Goal: Task Accomplishment & Management: Manage account settings

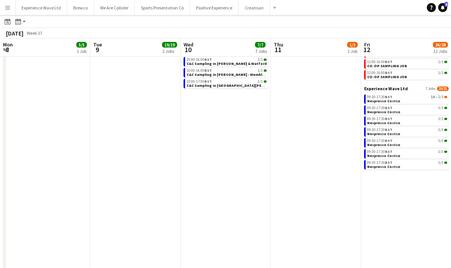
scroll to position [0, 230]
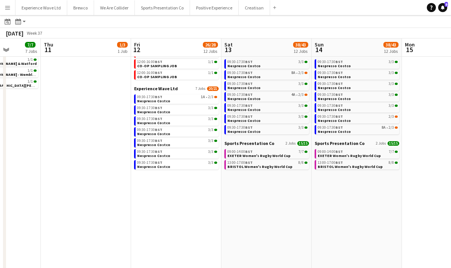
drag, startPoint x: 164, startPoint y: 209, endPoint x: 354, endPoint y: 191, distance: 190.2
click at [354, 191] on app-calendar-viewport "Mon 8 5/5 1 Job Tue 9 19/19 2 Jobs Wed 10 7/7 7 Jobs Thu 11 1/3 1 Job Fri 12 26…" at bounding box center [225, 131] width 451 height 341
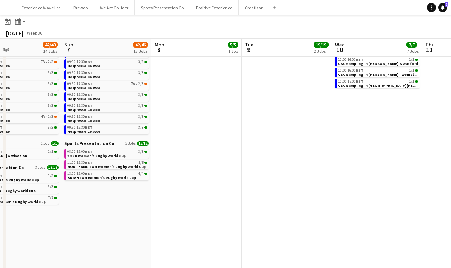
drag, startPoint x: 153, startPoint y: 195, endPoint x: 331, endPoint y: 183, distance: 178.4
click at [330, 183] on app-calendar-viewport "Thu 4 4/7 5 Jobs Fri 5 32/37 13 Jobs Sat 6 42/48 14 Jobs Sun 7 42/46 13 Jobs Mo…" at bounding box center [225, 131] width 451 height 341
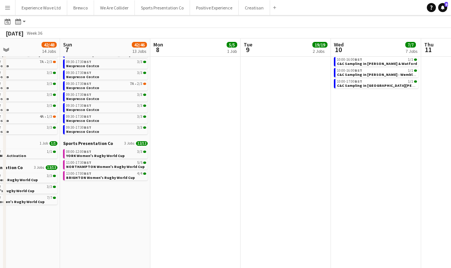
click at [207, 206] on app-date-cell "UCAS 1 Job 5/5 15:00-18:00 BST 5/5 UCAS Glasgow (Build Day)" at bounding box center [195, 152] width 90 height 300
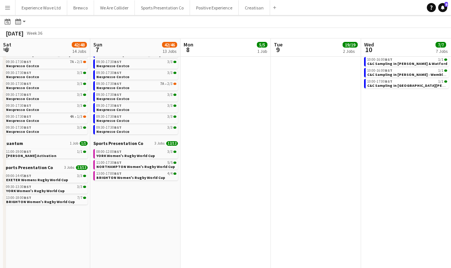
drag, startPoint x: 158, startPoint y: 226, endPoint x: 306, endPoint y: 223, distance: 148.2
click at [317, 221] on app-calendar-viewport "Thu 4 4/7 5 Jobs Fri 5 32/37 13 Jobs Sat 6 42/48 14 Jobs Sun 7 42/46 13 Jobs Mo…" at bounding box center [225, 131] width 451 height 341
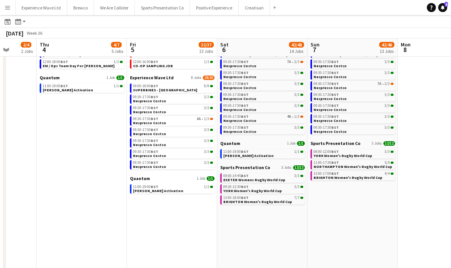
drag, startPoint x: 189, startPoint y: 227, endPoint x: 278, endPoint y: 225, distance: 88.8
click at [278, 225] on app-calendar-viewport "Mon 1 5/8 3 Jobs Tue 2 15/15 2 Jobs Wed 3 2/4 2 Jobs Thu 4 4/7 5 Jobs Fri 5 32/…" at bounding box center [225, 131] width 451 height 341
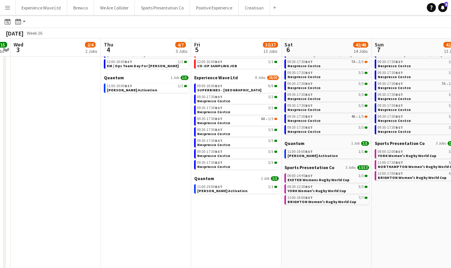
drag, startPoint x: 158, startPoint y: 219, endPoint x: 231, endPoint y: 215, distance: 72.7
click at [319, 212] on app-calendar-viewport "Mon 1 5/8 3 Jobs Tue 2 15/15 2 Jobs Wed 3 2/4 2 Jobs Thu 4 4/7 5 Jobs Fri 5 32/…" at bounding box center [225, 131] width 451 height 341
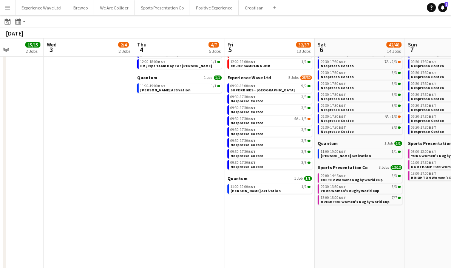
drag, startPoint x: 172, startPoint y: 211, endPoint x: 290, endPoint y: 194, distance: 118.8
click at [289, 195] on app-calendar-viewport "Sun 31 13/13 3 Jobs Mon 1 5/8 3 Jobs Tue 2 15/15 2 Jobs Wed 3 2/4 2 Jobs Thu 4 …" at bounding box center [225, 131] width 451 height 341
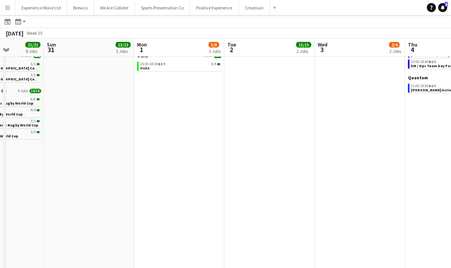
click at [320, 188] on app-calendar-viewport "Thu 28 4/4 1 Job Fri 29 Sat 30 21/21 8 Jobs Sun 31 13/13 3 Jobs Mon 1 5/8 3 Job…" at bounding box center [225, 131] width 451 height 341
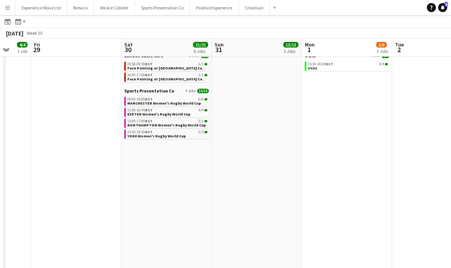
drag, startPoint x: 184, startPoint y: 200, endPoint x: 274, endPoint y: 194, distance: 90.1
click at [278, 192] on app-calendar-viewport "Tue 26 Wed 27 6/6 2 Jobs Thu 28 4/4 1 Job Fri 29 Sat 30 21/21 8 Jobs Sun 31 13/…" at bounding box center [225, 131] width 451 height 341
drag, startPoint x: 152, startPoint y: 206, endPoint x: 300, endPoint y: 195, distance: 148.6
click at [296, 193] on app-calendar-viewport "Tue 26 Wed 27 6/6 2 Jobs Thu 28 4/4 1 Job Fri 29 Sat 30 21/21 8 Jobs Sun 31 13/…" at bounding box center [225, 131] width 451 height 341
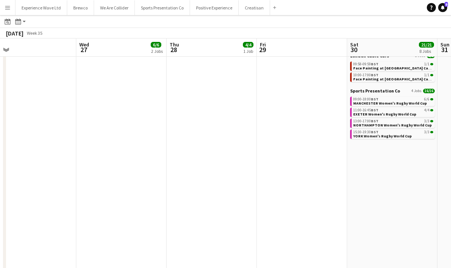
drag, startPoint x: 178, startPoint y: 206, endPoint x: 303, endPoint y: 194, distance: 125.6
click at [304, 193] on app-calendar-viewport "Sun 24 34/34 9 Jobs Mon 25 16/16 4 Jobs Tue 26 Wed 27 6/6 2 Jobs Thu 28 4/4 1 J…" at bounding box center [225, 131] width 451 height 341
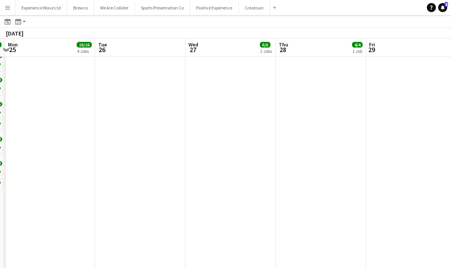
drag, startPoint x: 178, startPoint y: 207, endPoint x: 314, endPoint y: 192, distance: 136.9
click at [319, 190] on app-calendar-viewport "Sat 23 53/55 15 Jobs Sun 24 34/34 9 Jobs Mon 25 16/16 4 Jobs Tue 26 Wed 27 6/6 …" at bounding box center [225, 131] width 451 height 341
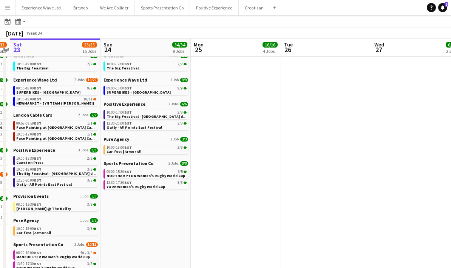
drag, startPoint x: 225, startPoint y: 197, endPoint x: 276, endPoint y: 189, distance: 51.6
click at [276, 189] on app-calendar-viewport "Thu 21 5/5 2 Jobs Fri 22 32/33 11 Jobs Sat 23 53/55 15 Jobs Sun 24 34/34 9 Jobs…" at bounding box center [225, 131] width 451 height 341
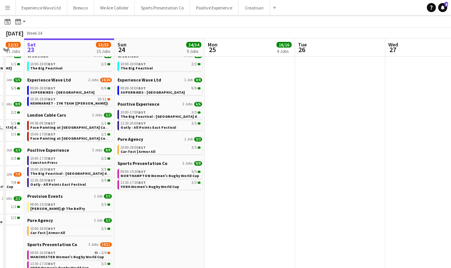
scroll to position [0, 185]
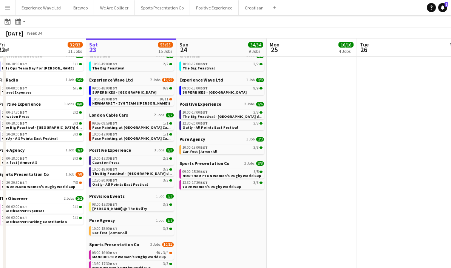
drag, startPoint x: 207, startPoint y: 216, endPoint x: 269, endPoint y: 211, distance: 62.2
click at [269, 211] on app-calendar-viewport "Wed 20 Thu 21 5/5 2 Jobs Fri 22 32/33 11 Jobs Sat 23 53/55 15 Jobs Sun 24 34/34…" at bounding box center [225, 131] width 451 height 341
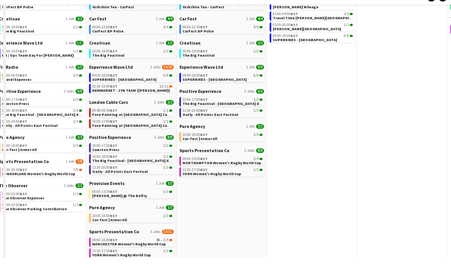
scroll to position [0, 0]
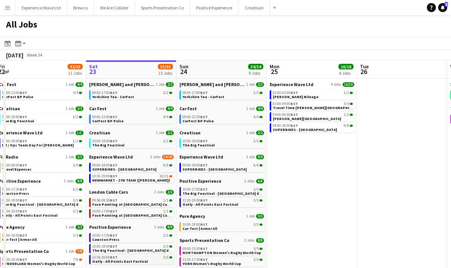
click at [125, 261] on span "Oatly - All Points East Festival" at bounding box center [120, 261] width 56 height 5
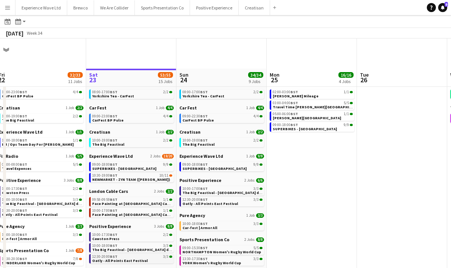
scroll to position [30, 0]
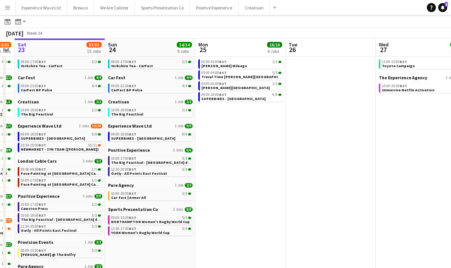
drag, startPoint x: 374, startPoint y: 193, endPoint x: 302, endPoint y: 204, distance: 72.6
click at [302, 204] on app-calendar-viewport "Wed 20 Thu 21 5/5 2 Jobs Fri 22 32/33 11 Jobs Sat 23 53/55 15 Jobs Sun 24 34/34…" at bounding box center [225, 177] width 451 height 341
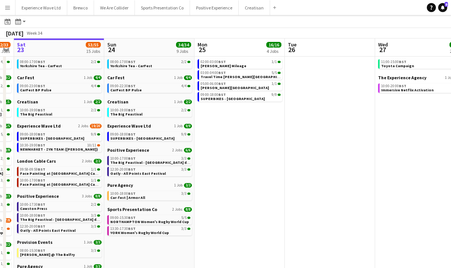
drag, startPoint x: 350, startPoint y: 184, endPoint x: 275, endPoint y: 178, distance: 75.4
click at [265, 181] on app-calendar-viewport "Wed 20 Thu 21 5/5 2 Jobs Fri 22 32/33 11 Jobs Sat 23 53/55 15 Jobs Sun 24 34/34…" at bounding box center [225, 177] width 451 height 341
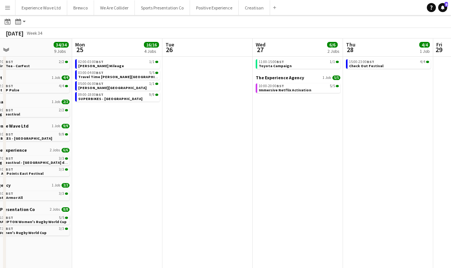
drag, startPoint x: 302, startPoint y: 174, endPoint x: 243, endPoint y: 182, distance: 58.7
click at [243, 182] on app-calendar-viewport "Thu 21 5/5 2 Jobs Fri 22 32/33 11 Jobs Sat 23 53/55 15 Jobs Sun 24 34/34 9 Jobs…" at bounding box center [225, 177] width 451 height 341
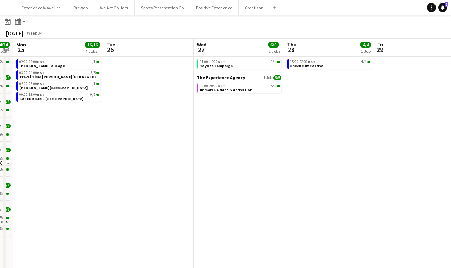
drag, startPoint x: 299, startPoint y: 175, endPoint x: 251, endPoint y: 181, distance: 49.1
click at [251, 181] on app-calendar-viewport "Fri 22 32/33 11 Jobs Sat 23 53/55 15 Jobs Sun 24 34/34 9 Jobs Mon 25 16/16 4 Jo…" at bounding box center [225, 177] width 451 height 341
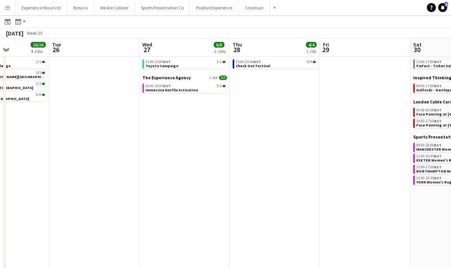
drag, startPoint x: 293, startPoint y: 175, endPoint x: 254, endPoint y: 177, distance: 39.0
click at [254, 177] on app-calendar-viewport "Sat 23 53/55 15 Jobs Sun 24 34/34 9 Jobs Mon 25 16/16 4 Jobs Tue 26 Wed 27 6/6 …" at bounding box center [225, 177] width 451 height 341
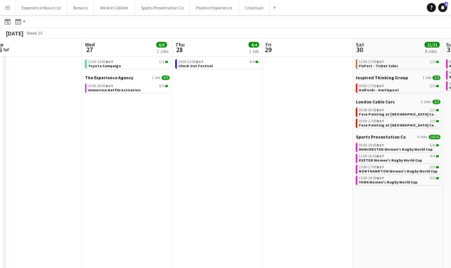
drag, startPoint x: 296, startPoint y: 178, endPoint x: 240, endPoint y: 177, distance: 55.6
click at [240, 177] on app-calendar-viewport "Sat 23 53/55 15 Jobs Sun 24 34/34 9 Jobs Mon 25 16/16 4 Jobs Tue 26 Wed 27 6/6 …" at bounding box center [225, 177] width 451 height 341
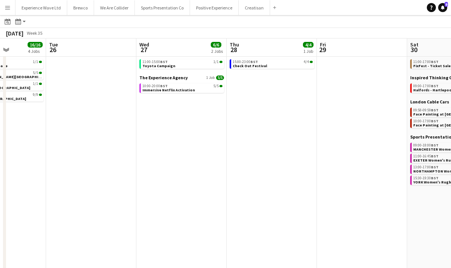
drag, startPoint x: 283, startPoint y: 195, endPoint x: 245, endPoint y: 199, distance: 38.4
click at [245, 199] on app-calendar-viewport "Sat 23 53/55 15 Jobs Sun 24 34/34 9 Jobs Mon 25 16/16 4 Jobs Tue 26 Wed 27 6/6 …" at bounding box center [225, 177] width 451 height 341
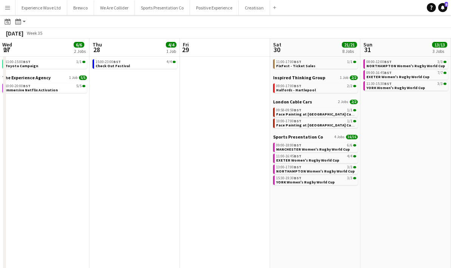
scroll to position [0, 297]
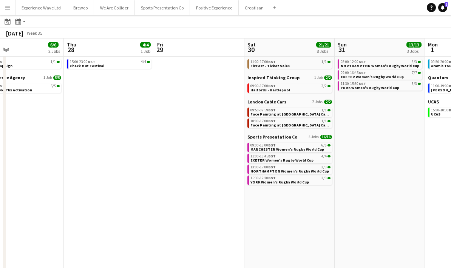
drag, startPoint x: 296, startPoint y: 207, endPoint x: 242, endPoint y: 213, distance: 53.5
click at [225, 214] on app-calendar-viewport "Sun 24 34/34 9 Jobs Mon 25 16/16 4 Jobs Tue 26 Wed 27 6/6 2 Jobs Thu 28 4/4 1 J…" at bounding box center [225, 177] width 451 height 341
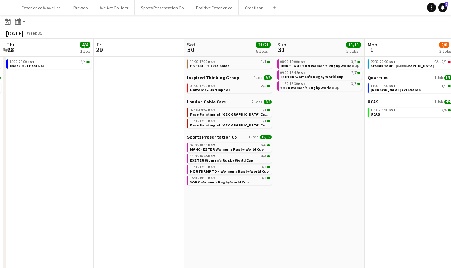
drag, startPoint x: 316, startPoint y: 217, endPoint x: 255, endPoint y: 223, distance: 60.7
click at [255, 223] on app-calendar-viewport "Mon 25 16/16 4 Jobs Tue 26 Wed 27 6/6 2 Jobs Thu 28 4/4 1 Job Fri 29 Sat 30 21/…" at bounding box center [225, 177] width 451 height 341
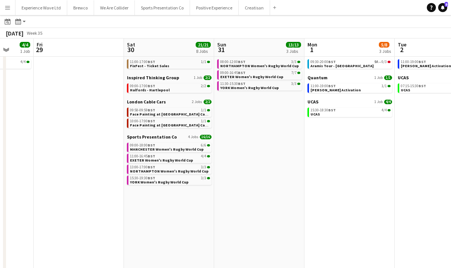
drag, startPoint x: 256, startPoint y: 223, endPoint x: 278, endPoint y: 218, distance: 22.5
click at [248, 222] on app-calendar-viewport "Tue 26 Wed 27 6/6 2 Jobs Thu 28 4/4 1 Job Fri 29 Sat 30 21/21 8 Jobs Sun 31 13/…" at bounding box center [225, 177] width 451 height 341
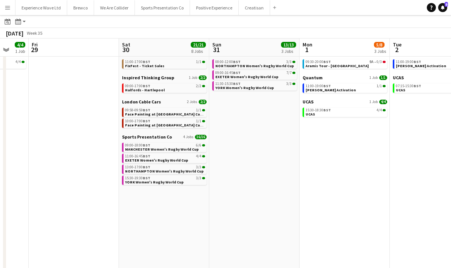
click at [274, 212] on app-date-cell "Sports Presentation Co 3 Jobs 13/13 08:00-12:00 BST 3/3 NORTHAMPTON Women's Rug…" at bounding box center [254, 198] width 90 height 300
drag, startPoint x: 341, startPoint y: 205, endPoint x: 278, endPoint y: 211, distance: 63.0
click at [278, 211] on app-calendar-viewport "Tue 26 Wed 27 6/6 2 Jobs Thu 28 4/4 1 Job Fri 29 Sat 30 21/21 8 Jobs Sun 31 13/…" at bounding box center [225, 177] width 451 height 341
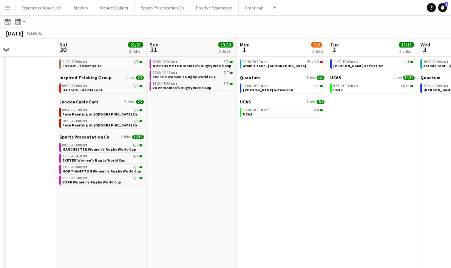
click at [300, 206] on app-date-cell "Brewco 1 Job 0/3 09:30-20:00 BST 9A • 0/3 Aramis Tour - Cardiff Quantum 1 Job 1…" at bounding box center [282, 198] width 90 height 300
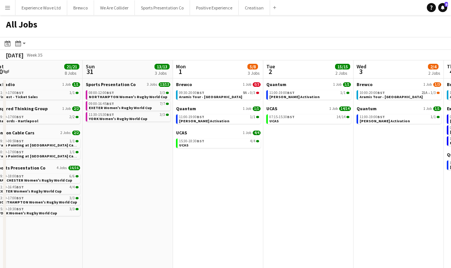
drag, startPoint x: 304, startPoint y: 189, endPoint x: 263, endPoint y: 198, distance: 41.7
click at [240, 194] on app-calendar-viewport "Wed 27 6/6 2 Jobs Thu 28 4/4 1 Job Fri 29 Sat 30 21/21 8 Jobs Sun 31 13/13 3 Jo…" at bounding box center [225, 219] width 451 height 318
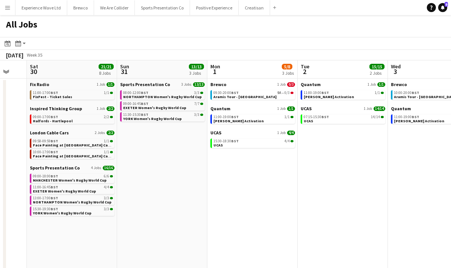
drag, startPoint x: 329, startPoint y: 203, endPoint x: 273, endPoint y: 202, distance: 55.9
click at [273, 202] on app-calendar-viewport "Wed 27 6/6 2 Jobs Thu 28 4/4 1 Job Fri 29 Sat 30 21/21 8 Jobs Sun 31 13/13 3 Jo…" at bounding box center [225, 219] width 451 height 318
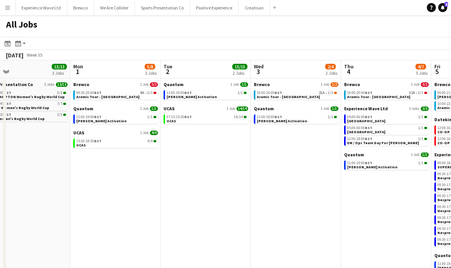
drag, startPoint x: 332, startPoint y: 207, endPoint x: 270, endPoint y: 209, distance: 62.4
click at [270, 209] on app-calendar-viewport "Thu 28 4/4 1 Job Fri 29 Sat 30 21/21 8 Jobs Sun 31 13/13 3 Jobs Mon 1 5/8 3 Job…" at bounding box center [225, 219] width 451 height 318
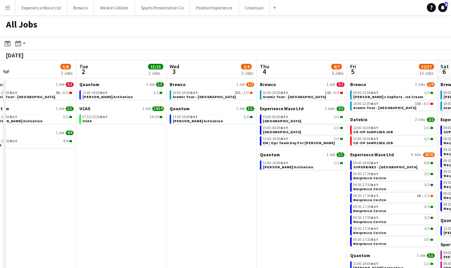
drag, startPoint x: 319, startPoint y: 219, endPoint x: 250, endPoint y: 219, distance: 68.8
click at [250, 219] on app-calendar-viewport "Fri 29 Sat 30 21/21 8 Jobs Sun 31 13/13 3 Jobs Mon 1 5/8 3 Jobs Tue 2 15/15 2 J…" at bounding box center [225, 219] width 451 height 318
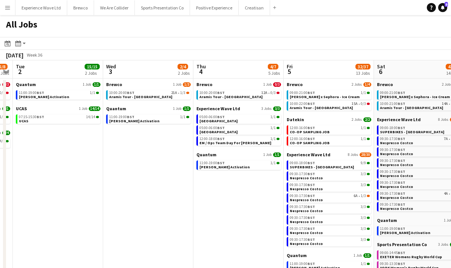
drag, startPoint x: 268, startPoint y: 228, endPoint x: 204, endPoint y: 228, distance: 63.9
click at [204, 228] on app-calendar-viewport "Sat 30 21/21 8 Jobs Sun 31 13/13 3 Jobs Mon 1 5/8 3 Jobs Tue 2 15/15 2 Jobs Wed…" at bounding box center [225, 219] width 451 height 318
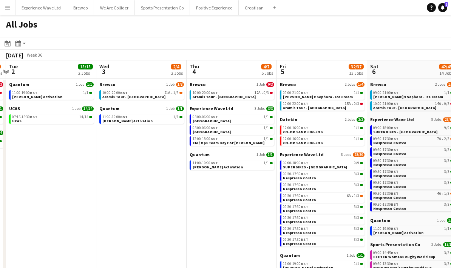
scroll to position [0, 271]
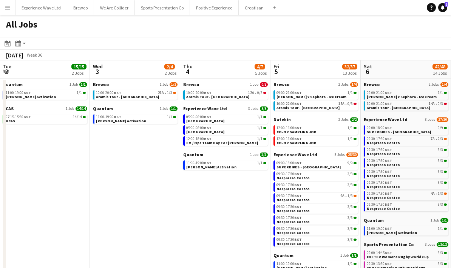
drag, startPoint x: 206, startPoint y: 232, endPoint x: 193, endPoint y: 234, distance: 12.9
click at [193, 234] on app-calendar-viewport "Sat 30 21/21 8 Jobs Sun 31 13/13 3 Jobs Mon 1 5/8 3 Jobs Tue 2 15/15 2 Jobs Wed…" at bounding box center [225, 219] width 451 height 318
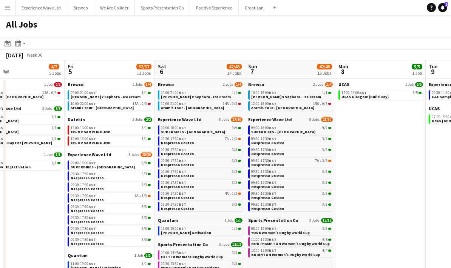
scroll to position [0, 224]
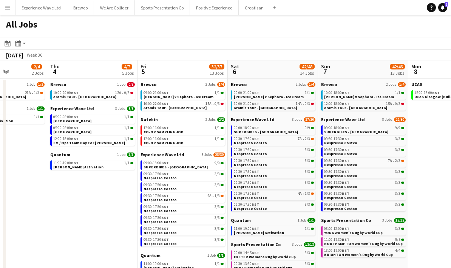
drag, startPoint x: 148, startPoint y: 222, endPoint x: 110, endPoint y: 221, distance: 38.2
click at [110, 221] on app-calendar-viewport "Mon 1 5/8 3 Jobs Tue 2 15/15 2 Jobs Wed 3 2/4 2 Jobs Thu 4 4/7 5 Jobs Fri 5 32/…" at bounding box center [225, 219] width 451 height 318
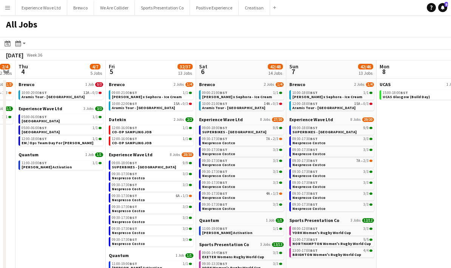
drag, startPoint x: 429, startPoint y: 182, endPoint x: 398, endPoint y: 187, distance: 31.3
click at [398, 187] on app-calendar-viewport "Mon 1 5/8 3 Jobs Tue 2 15/15 2 Jobs Wed 3 2/4 2 Jobs Thu 4 4/7 5 Jobs Fri 5 32/…" at bounding box center [225, 219] width 451 height 318
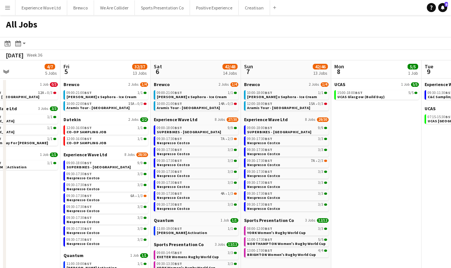
drag, startPoint x: 414, startPoint y: 190, endPoint x: 373, endPoint y: 190, distance: 40.8
click at [373, 190] on app-calendar-viewport "Mon 1 5/8 3 Jobs Tue 2 15/15 2 Jobs Wed 3 2/4 2 Jobs Thu 4 4/7 5 Jobs Fri 5 32/…" at bounding box center [225, 219] width 451 height 318
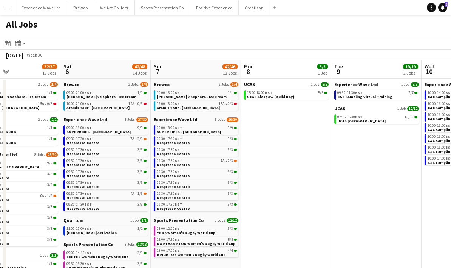
scroll to position [0, 212]
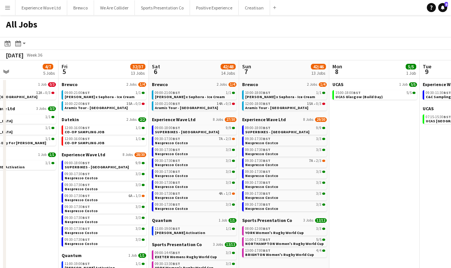
click at [408, 199] on app-date-cell "UCAS 1 Job 5/5 15:00-18:00 BST 5/5 UCAS Glasgow (Build Day)" at bounding box center [375, 229] width 90 height 300
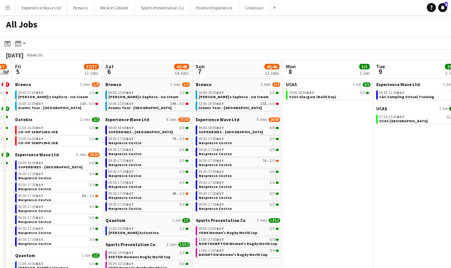
click at [371, 210] on app-calendar-viewport "Tue 2 15/15 2 Jobs Wed 3 2/4 2 Jobs Thu 4 4/7 5 Jobs Fri 5 32/37 13 Jobs Sat 6 …" at bounding box center [225, 219] width 451 height 318
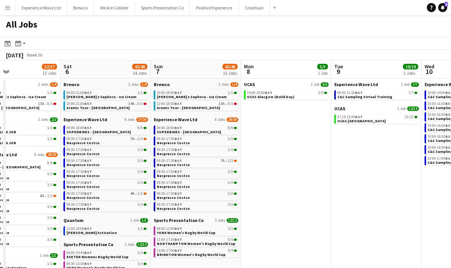
drag, startPoint x: 404, startPoint y: 206, endPoint x: 328, endPoint y: 223, distance: 77.5
click at [276, 225] on app-calendar-viewport "Tue 2 15/15 2 Jobs Wed 3 2/4 2 Jobs Thu 4 4/7 5 Jobs Fri 5 32/37 13 Jobs Sat 6 …" at bounding box center [225, 219] width 451 height 318
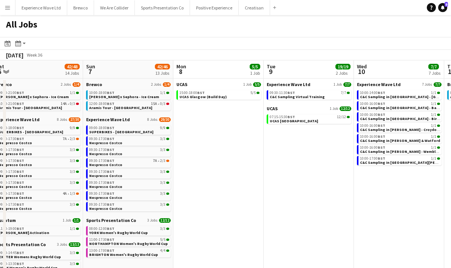
drag, startPoint x: 376, startPoint y: 215, endPoint x: 308, endPoint y: 220, distance: 69.0
click at [295, 220] on app-calendar-viewport "Wed 3 2/4 2 Jobs Thu 4 4/7 5 Jobs Fri 5 32/37 13 Jobs Sat 6 42/48 14 Jobs Sun 7…" at bounding box center [225, 219] width 451 height 318
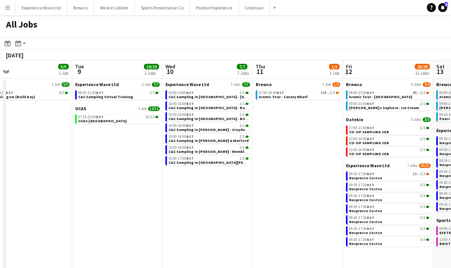
drag, startPoint x: 350, startPoint y: 220, endPoint x: 263, endPoint y: 227, distance: 86.4
click at [261, 228] on app-calendar-viewport "Fri 5 32/37 13 Jobs Sat 6 42/48 14 Jobs Sun 7 42/46 13 Jobs Mon 8 5/5 1 Job Tue…" at bounding box center [225, 219] width 451 height 318
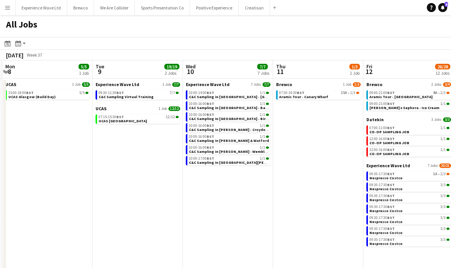
drag, startPoint x: 262, startPoint y: 235, endPoint x: 189, endPoint y: 236, distance: 72.6
click at [189, 236] on app-calendar-viewport "Fri 5 32/37 13 Jobs Sat 6 42/48 14 Jobs Sun 7 42/46 13 Jobs Mon 8 5/5 1 Job Tue…" at bounding box center [225, 219] width 451 height 318
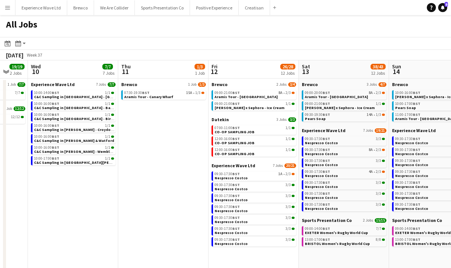
scroll to position [0, 273]
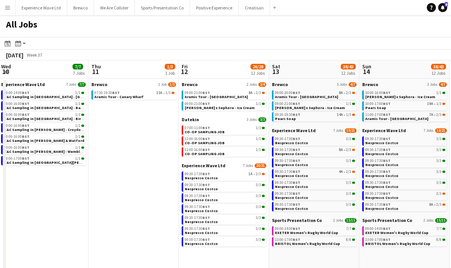
drag, startPoint x: 332, startPoint y: 255, endPoint x: 238, endPoint y: 254, distance: 93.4
click at [238, 254] on app-calendar-viewport "Sun 7 42/46 13 Jobs Mon 8 5/5 1 Job Tue 9 19/19 2 Jobs Wed 10 7/7 7 Jobs Thu 11…" at bounding box center [225, 219] width 451 height 318
click at [299, 117] on link "09:30-19:30 BST 14A • 1/3 Pears Soap" at bounding box center [315, 116] width 80 height 9
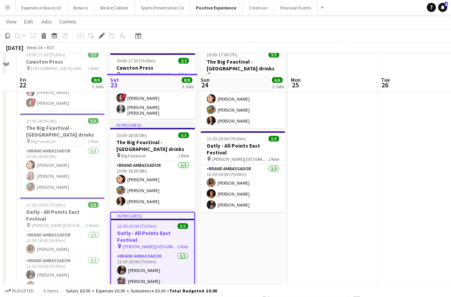
scroll to position [68, 0]
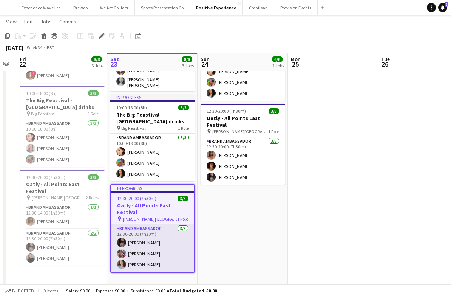
click at [171, 245] on app-card-role "Brand Ambassador 3/3 12:30-20:00 (7h30m) Seliza Sebastian Kristina Clarke Jorda…" at bounding box center [152, 248] width 83 height 48
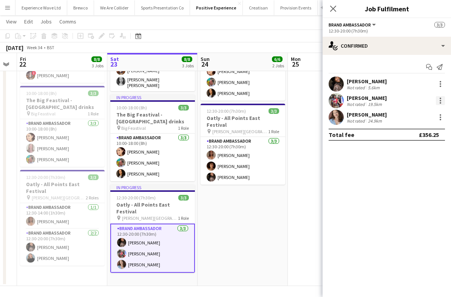
click at [438, 102] on div at bounding box center [440, 100] width 9 height 9
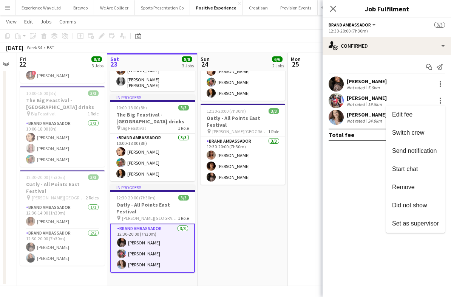
click at [350, 99] on div at bounding box center [225, 148] width 451 height 297
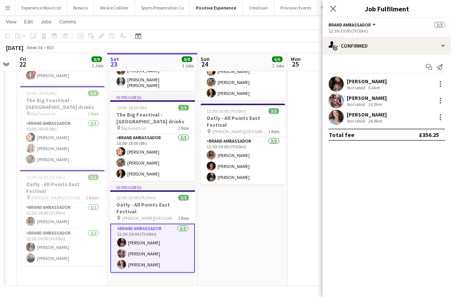
click at [372, 30] on div "12:30-20:00 (7h30m)" at bounding box center [387, 31] width 116 height 6
click at [372, 25] on button "Brand Ambassador" at bounding box center [353, 25] width 48 height 6
click at [393, 34] on app-options-switcher "Brand Ambassador All roles Brand Ambassador 3/3 12:30-20:00 (7h30m)" at bounding box center [387, 27] width 128 height 19
click at [368, 27] on span "Brand Ambassador" at bounding box center [350, 25] width 42 height 6
click at [416, 29] on div "12:30-20:00 (7h30m)" at bounding box center [387, 31] width 116 height 6
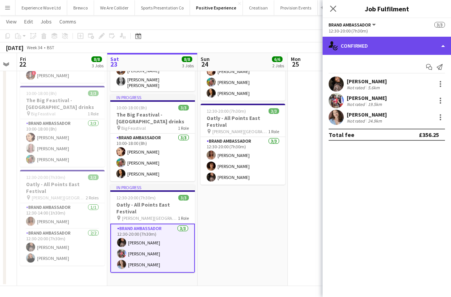
click at [425, 42] on div "single-neutral-actions-check-2 Confirmed" at bounding box center [387, 46] width 128 height 18
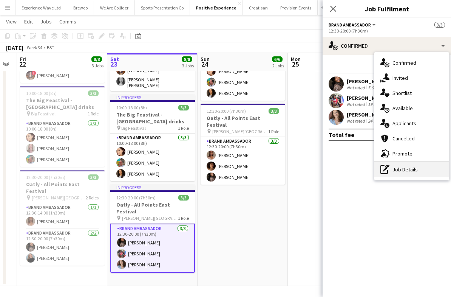
click at [413, 169] on div "pen-write Job Details" at bounding box center [412, 169] width 75 height 15
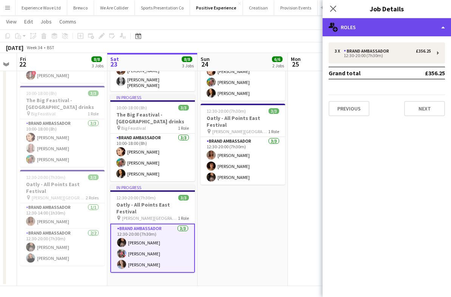
click at [330, 26] on icon at bounding box center [331, 25] width 5 height 5
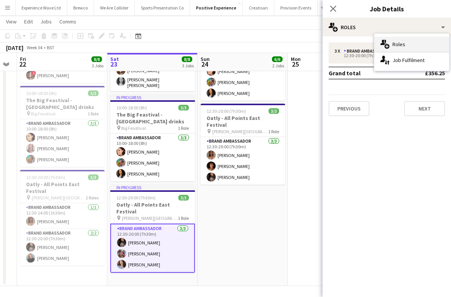
click at [404, 46] on div "multiple-users-add Roles" at bounding box center [412, 44] width 75 height 15
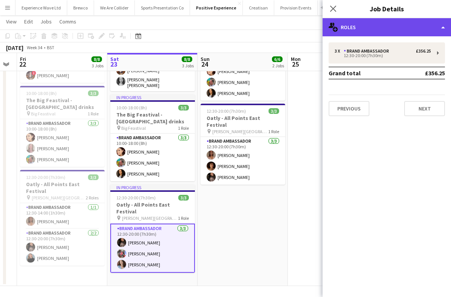
click at [340, 28] on div "multiple-users-add Roles" at bounding box center [387, 27] width 128 height 18
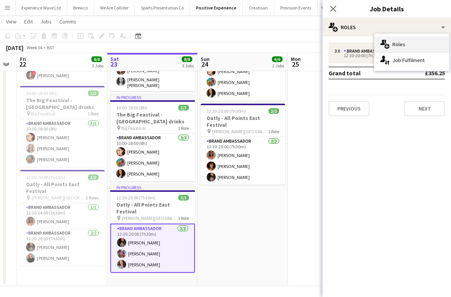
click at [399, 46] on div "multiple-users-add Roles" at bounding box center [412, 44] width 75 height 15
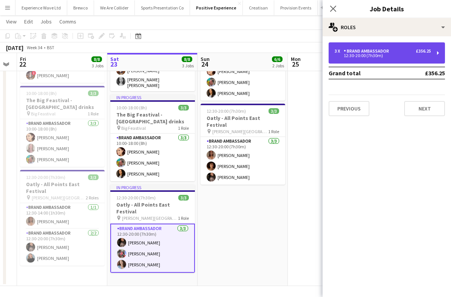
click at [427, 51] on div "£356.25" at bounding box center [423, 50] width 15 height 5
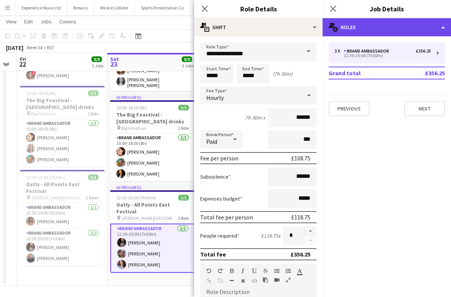
click at [368, 33] on div "multiple-users-add Roles" at bounding box center [387, 27] width 128 height 18
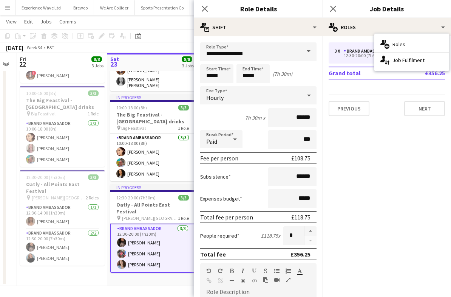
click at [382, 89] on div "3 x Brand Ambassador £356.25 12:30-20:00 (7h30m) Grand total £356.25 Previous N…" at bounding box center [387, 79] width 128 height 74
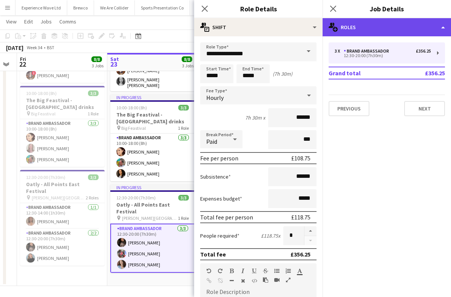
click at [333, 29] on icon at bounding box center [335, 29] width 5 height 5
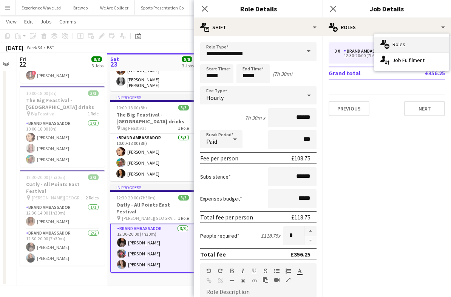
click at [397, 45] on div "multiple-users-add Roles" at bounding box center [412, 44] width 75 height 15
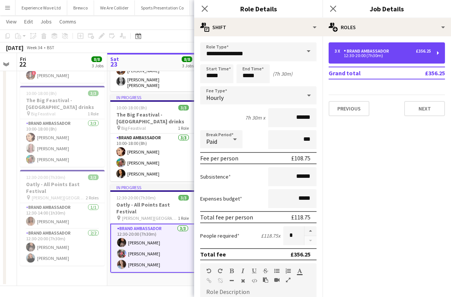
click at [397, 45] on div "3 x Brand Ambassador £356.25 12:30-20:00 (7h30m)" at bounding box center [387, 52] width 116 height 21
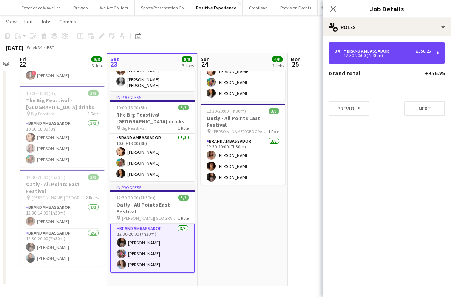
click at [397, 45] on div "3 x Brand Ambassador £356.25 12:30-20:00 (7h30m)" at bounding box center [387, 52] width 116 height 21
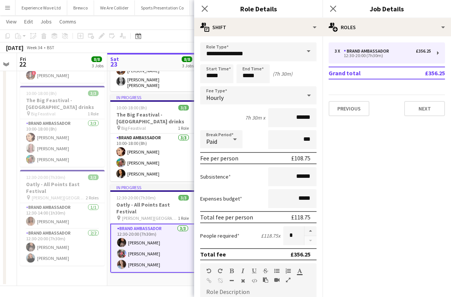
click at [339, 9] on div "Close pop-in" at bounding box center [333, 8] width 21 height 17
click at [198, 7] on div "Close pop-in" at bounding box center [204, 8] width 21 height 17
click at [199, 9] on div "Close pop-in" at bounding box center [204, 8] width 21 height 17
click at [211, 8] on div "Close pop-in" at bounding box center [204, 8] width 21 height 17
click at [209, 8] on div "Close pop-in" at bounding box center [204, 8] width 21 height 17
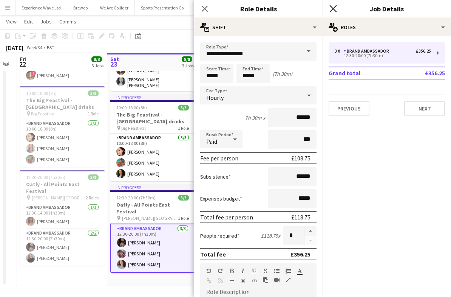
click at [333, 9] on icon at bounding box center [333, 8] width 7 height 7
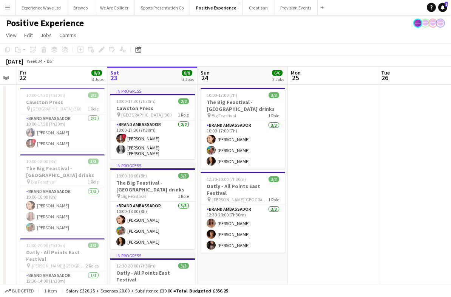
scroll to position [0, 0]
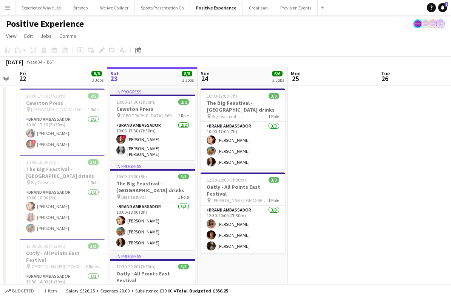
click at [9, 7] on app-icon "Menu" at bounding box center [8, 8] width 6 height 6
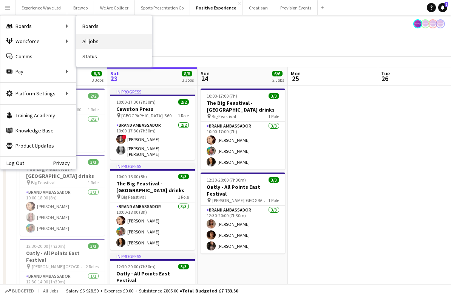
click at [108, 43] on link "All jobs" at bounding box center [114, 41] width 76 height 15
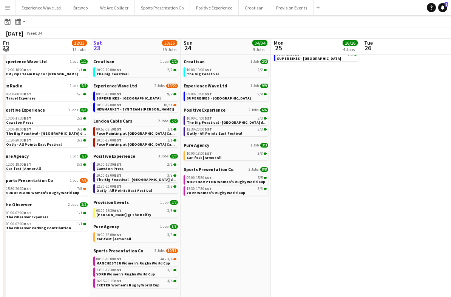
scroll to position [79, 0]
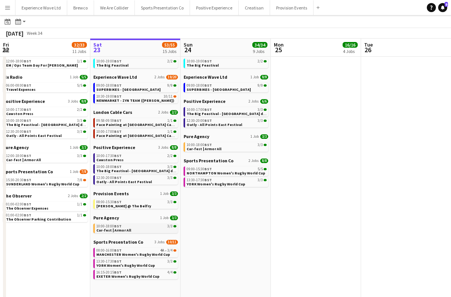
click at [134, 230] on link "10:00-18:00 BST 3/3 Car-fest | Armor All" at bounding box center [136, 227] width 80 height 9
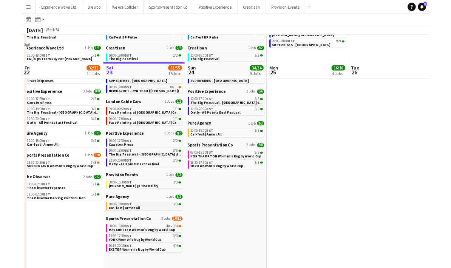
scroll to position [110, 0]
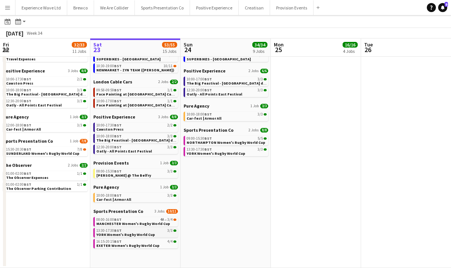
click at [131, 235] on span "YORK Women's Rugby World Cup" at bounding box center [125, 234] width 59 height 5
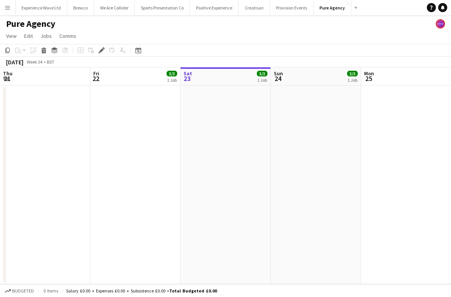
scroll to position [0, 260]
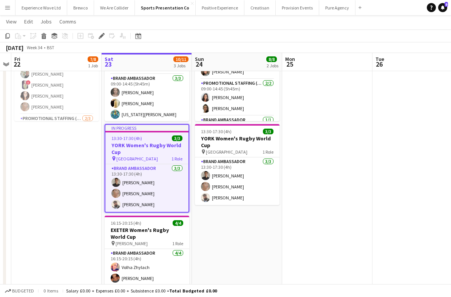
scroll to position [79, 0]
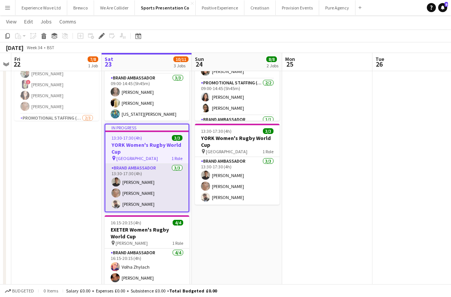
click at [155, 194] on app-card-role "Brand Ambassador 3/3 13:30-17:30 (4h) Adam Carless Nicola Graham Daniel Jenkins" at bounding box center [146, 188] width 83 height 48
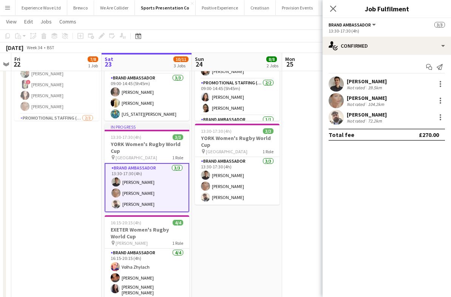
click at [339, 84] on app-user-avatar at bounding box center [336, 83] width 15 height 15
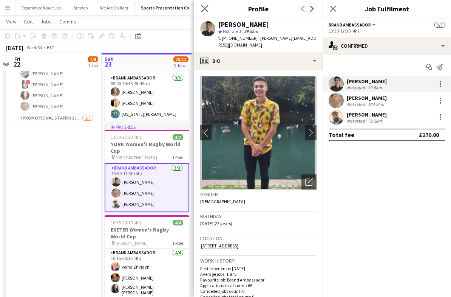
click at [209, 11] on app-icon "Close pop-in" at bounding box center [205, 8] width 11 height 11
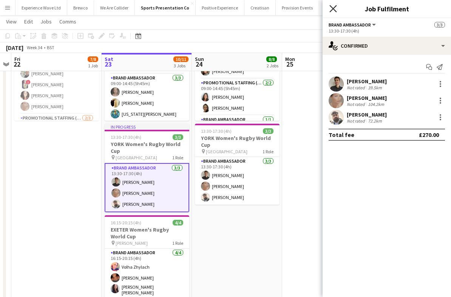
click at [335, 10] on icon at bounding box center [333, 8] width 7 height 7
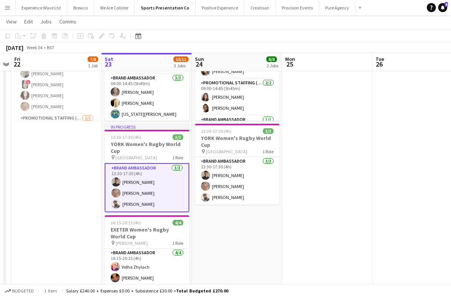
click at [311, 156] on app-date-cell at bounding box center [327, 164] width 90 height 316
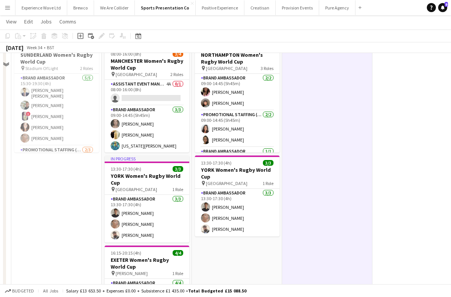
scroll to position [0, 0]
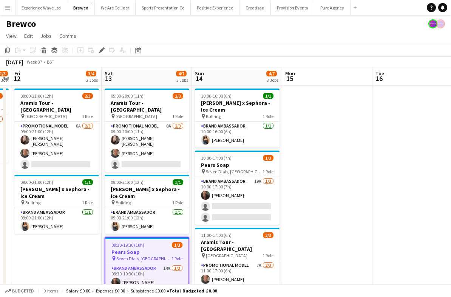
scroll to position [33, 0]
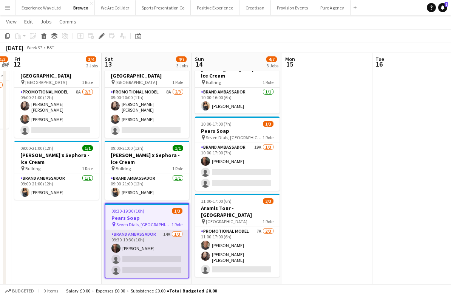
click at [175, 255] on app-card-role "Brand Ambassador 14A [DATE] 09:30-19:30 (10h) [PERSON_NAME] single-neutral-acti…" at bounding box center [146, 254] width 83 height 48
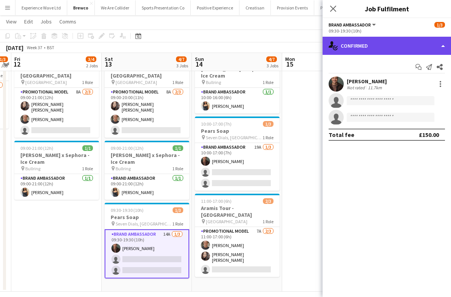
click at [435, 49] on div "single-neutral-actions-check-2 Confirmed" at bounding box center [387, 46] width 128 height 18
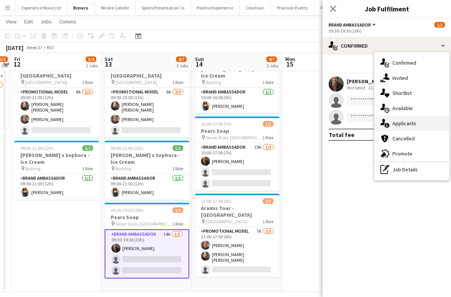
click at [409, 124] on div "single-neutral-actions-information Applicants" at bounding box center [412, 123] width 75 height 15
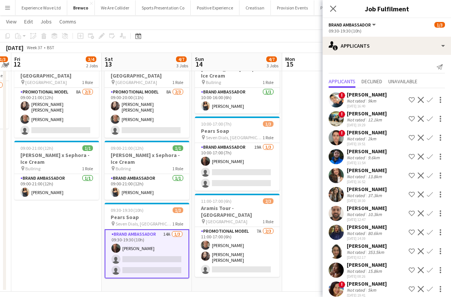
click at [374, 177] on div "13.8km" at bounding box center [375, 176] width 17 height 6
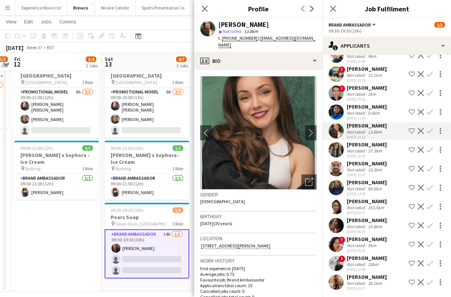
scroll to position [44, 0]
click at [365, 278] on div "[PERSON_NAME]" at bounding box center [367, 277] width 40 height 7
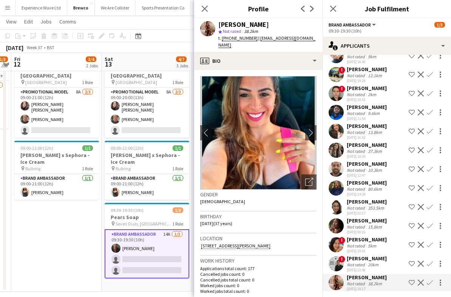
scroll to position [39, 0]
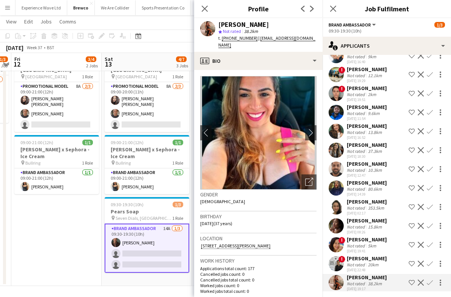
click at [375, 245] on div "5km" at bounding box center [372, 246] width 11 height 6
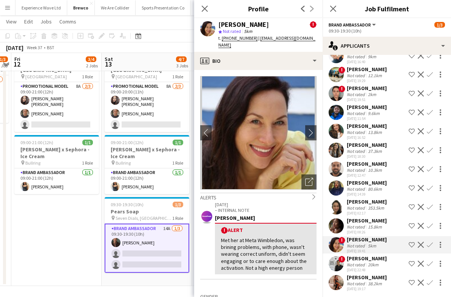
click at [367, 224] on div "15.8km" at bounding box center [375, 227] width 17 height 6
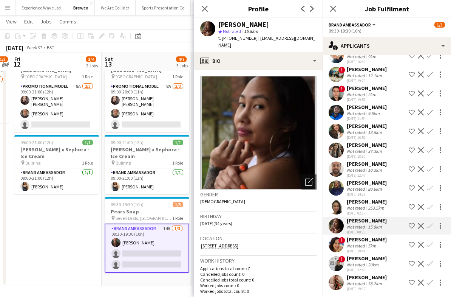
scroll to position [0, 0]
click at [376, 206] on div "353.5km" at bounding box center [376, 208] width 19 height 6
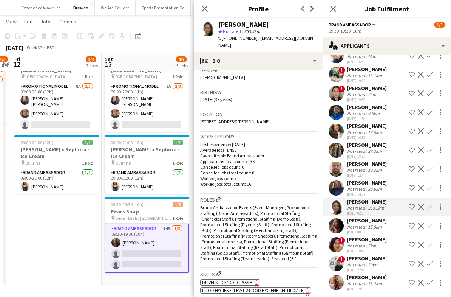
scroll to position [133, 0]
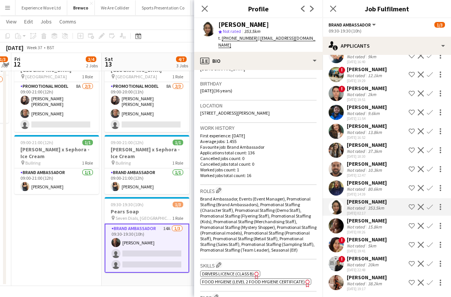
click at [382, 189] on div "80.6km" at bounding box center [375, 189] width 17 height 6
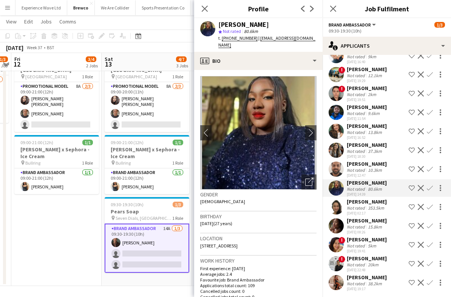
scroll to position [0, 0]
click at [373, 152] on div "37.3km" at bounding box center [375, 151] width 17 height 6
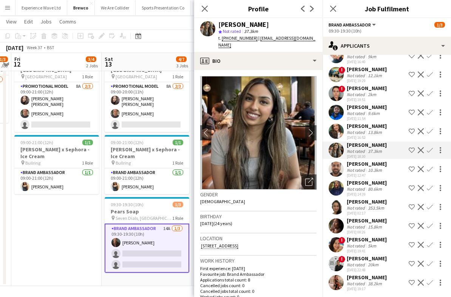
click at [381, 114] on div "Not rated 9.6km" at bounding box center [367, 113] width 40 height 6
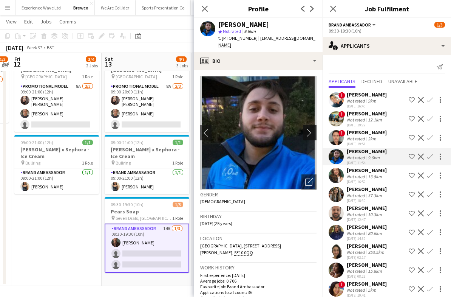
click at [311, 128] on app-icon "chevron-right" at bounding box center [311, 132] width 12 height 8
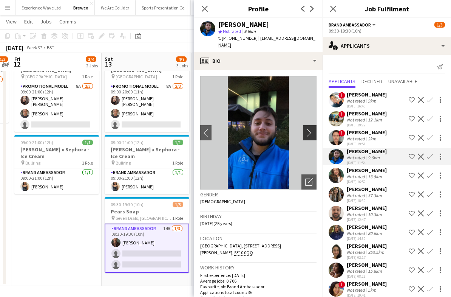
click at [310, 128] on app-icon "chevron-right" at bounding box center [311, 132] width 12 height 8
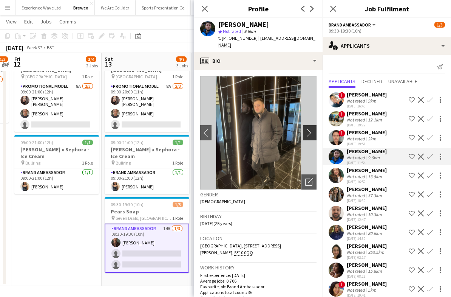
click at [309, 128] on app-icon "chevron-right" at bounding box center [311, 132] width 12 height 8
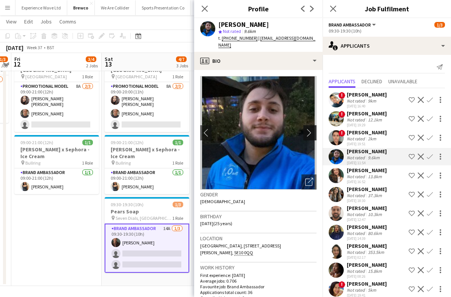
click at [310, 129] on app-icon "chevron-right" at bounding box center [311, 132] width 12 height 8
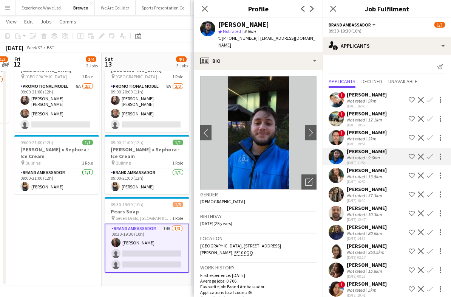
click at [370, 178] on div "13.8km" at bounding box center [375, 176] width 17 height 6
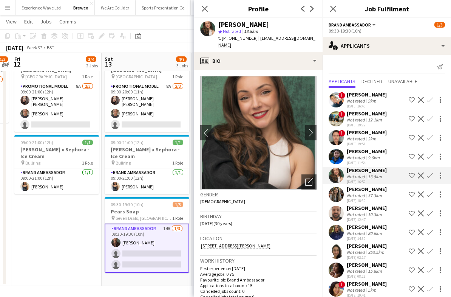
click at [61, 244] on app-date-cell "09:00-21:00 (12h) 2/3 Aramis Tour - [GEOGRAPHIC_DATA] pin Leicester 1 Role Prom…" at bounding box center [56, 166] width 90 height 240
